Goal: Browse casually

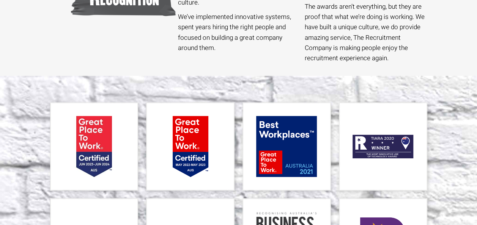
scroll to position [288, 0]
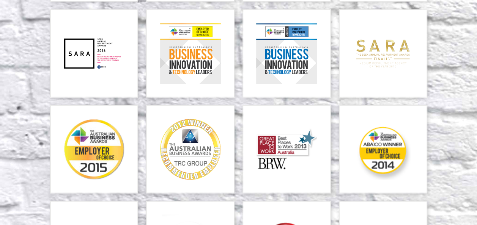
scroll to position [670, 0]
